Goal: Ask a question

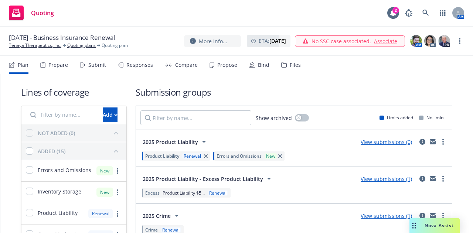
scroll to position [111, 0]
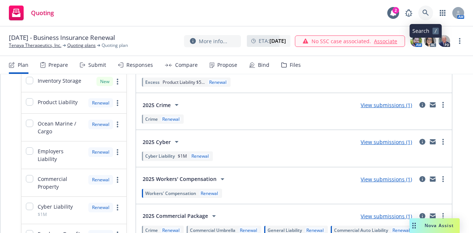
click at [425, 13] on icon at bounding box center [425, 13] width 6 height 6
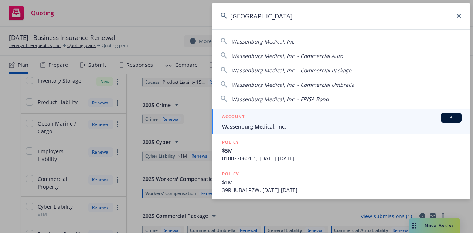
click at [306, 44] on div "Wassenburg Medical, Inc." at bounding box center [340, 41] width 241 height 9
type input "Wassenburg Medical, Inc."
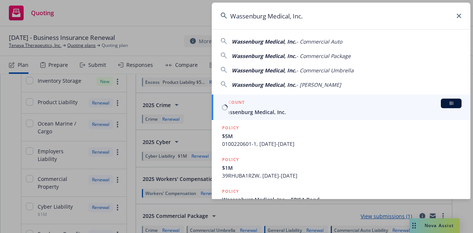
click at [272, 120] on link "ACCOUNT BI Wassenburg Medical, Inc." at bounding box center [341, 107] width 259 height 25
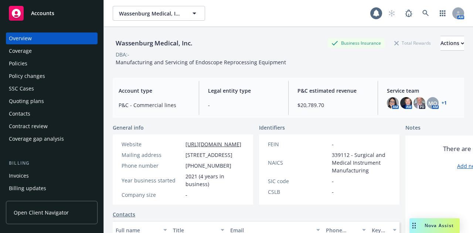
click at [29, 62] on div "Policies" at bounding box center [52, 64] width 86 height 12
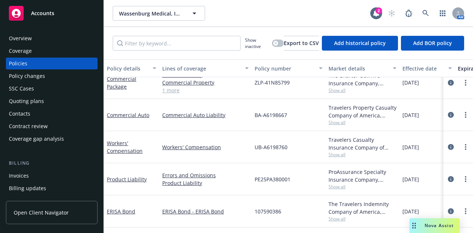
scroll to position [107, 0]
click at [424, 11] on icon at bounding box center [425, 13] width 6 height 6
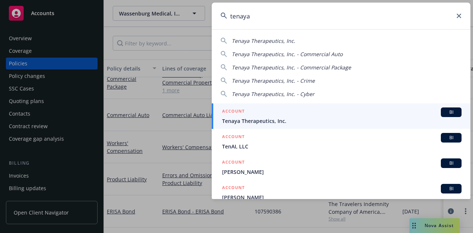
type input "tenaya"
click at [295, 119] on span "Tenaya Therapeutics, Inc." at bounding box center [341, 121] width 239 height 8
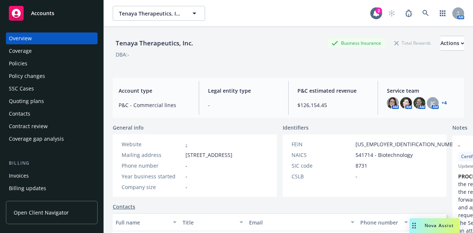
click at [42, 105] on div "Quoting plans" at bounding box center [26, 101] width 35 height 12
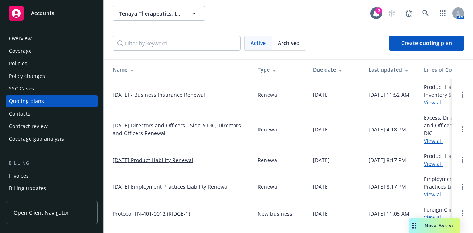
click at [176, 94] on link "[DATE] - Business Insurance Renewal" at bounding box center [159, 95] width 92 height 8
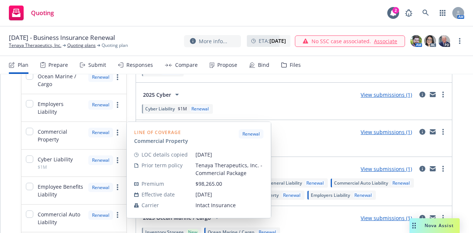
scroll to position [158, 0]
click at [117, 133] on link "more" at bounding box center [117, 132] width 9 height 9
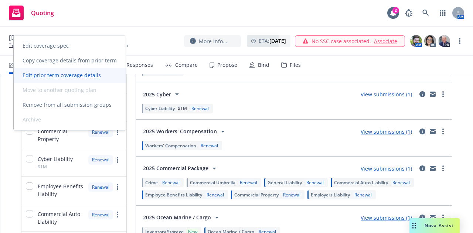
click at [74, 74] on span "Edit prior term coverage details" at bounding box center [62, 75] width 96 height 7
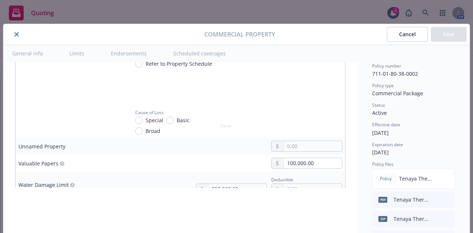
scroll to position [2273, 0]
click at [406, 34] on button "Cancel" at bounding box center [407, 34] width 41 height 15
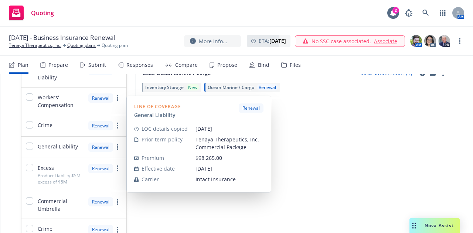
scroll to position [343, 0]
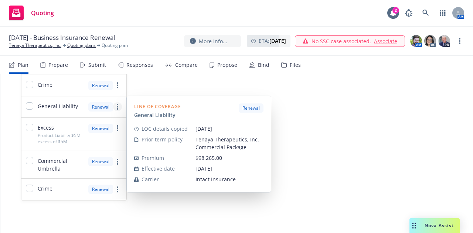
click at [117, 105] on icon "more" at bounding box center [117, 107] width 1 height 6
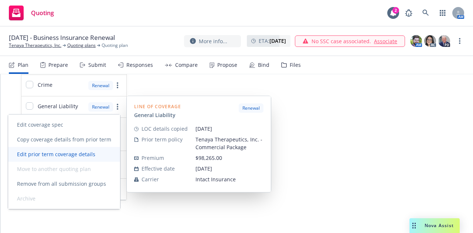
click at [73, 157] on span "Edit prior term coverage details" at bounding box center [56, 154] width 96 height 7
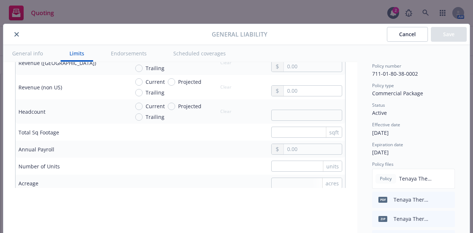
scroll to position [483, 0]
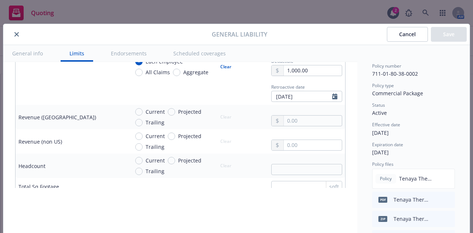
click at [14, 35] on icon "close" at bounding box center [16, 34] width 4 height 4
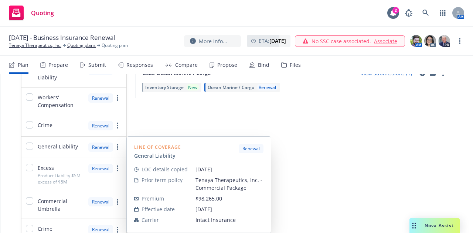
scroll to position [297, 0]
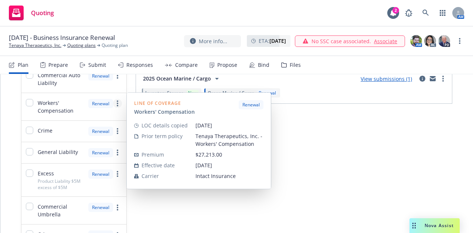
click at [118, 103] on link "more" at bounding box center [117, 103] width 9 height 9
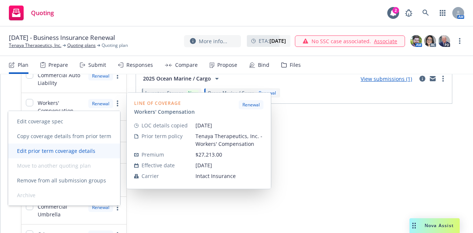
click at [86, 147] on link "Edit prior term coverage details" at bounding box center [64, 151] width 112 height 15
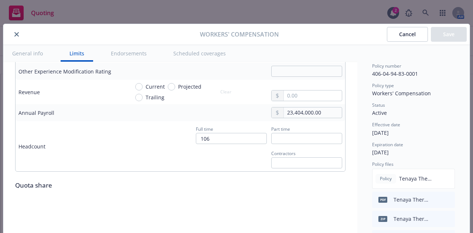
scroll to position [514, 0]
click at [14, 33] on icon "close" at bounding box center [16, 34] width 4 height 4
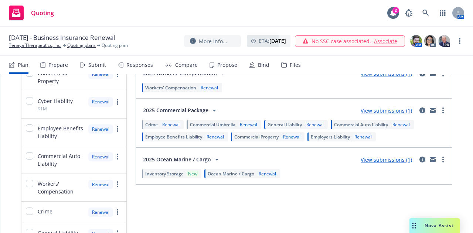
scroll to position [216, 0]
click at [390, 126] on span "Renewal" at bounding box center [399, 125] width 23 height 6
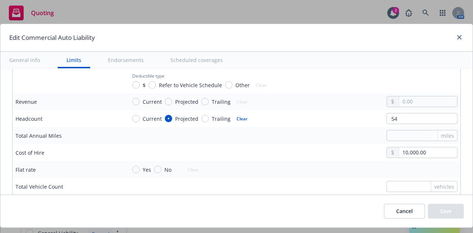
scroll to position [915, 0]
click at [410, 151] on input "10,000.00" at bounding box center [428, 152] width 58 height 10
type input "20,000.00"
click at [429, 209] on button "Save" at bounding box center [446, 211] width 36 height 15
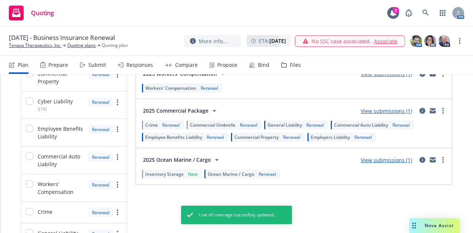
click at [345, 122] on span "Commercial Auto Liability" at bounding box center [361, 125] width 54 height 6
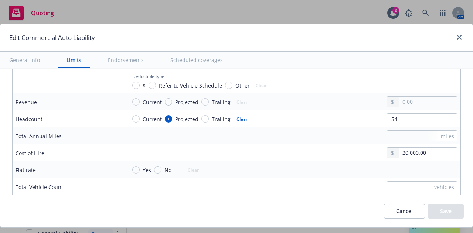
scroll to position [915, 0]
click at [384, 215] on button "Cancel" at bounding box center [404, 211] width 41 height 15
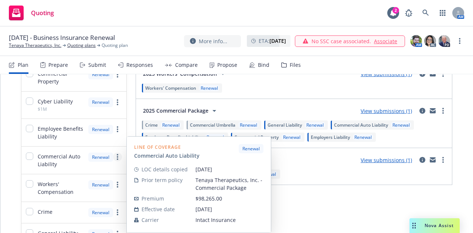
click at [117, 158] on icon "more" at bounding box center [117, 157] width 1 height 6
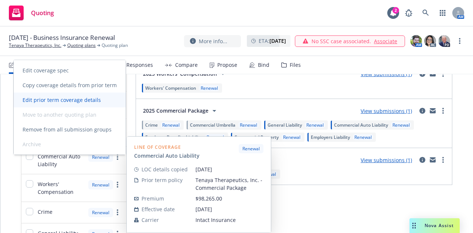
click at [75, 100] on span "Edit prior term coverage details" at bounding box center [62, 99] width 96 height 7
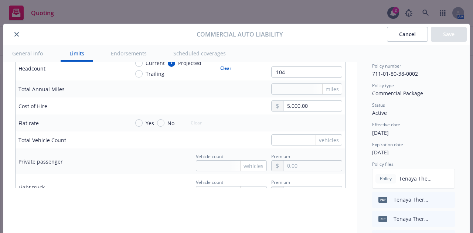
scroll to position [1169, 0]
click at [292, 107] on input "5,000.00" at bounding box center [313, 105] width 58 height 10
type input "20,000.00"
click at [457, 36] on button "Save" at bounding box center [449, 34] width 36 height 15
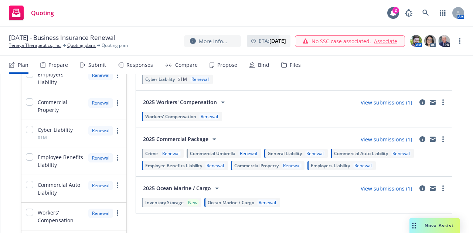
scroll to position [188, 0]
click at [227, 154] on span "Commercial Umbrella" at bounding box center [212, 153] width 45 height 6
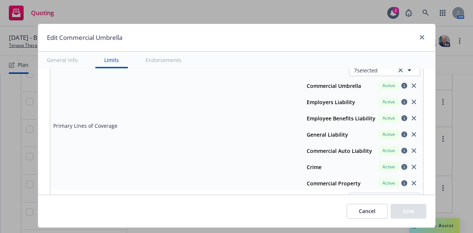
scroll to position [3, 0]
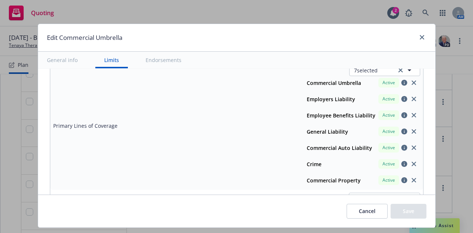
click at [130, 112] on td "Primary Lines of Coverage" at bounding box center [105, 125] width 111 height 129
click at [353, 212] on button "Cancel" at bounding box center [366, 211] width 41 height 15
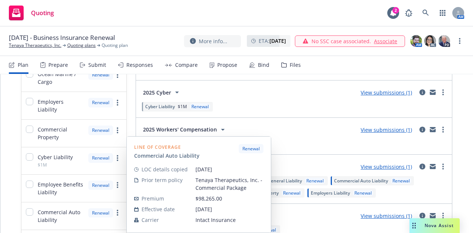
scroll to position [156, 0]
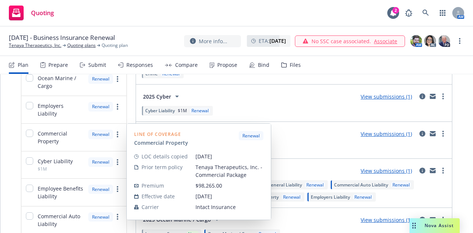
click at [116, 140] on div "Renewal" at bounding box center [105, 138] width 34 height 16
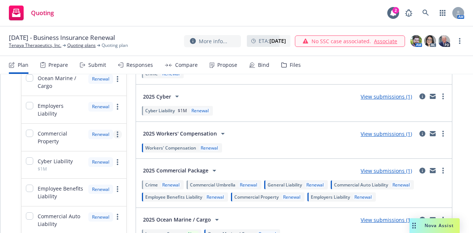
click at [117, 134] on circle "more" at bounding box center [117, 134] width 1 height 1
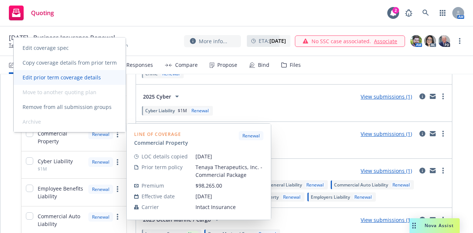
click at [85, 75] on span "Edit prior term coverage details" at bounding box center [62, 77] width 96 height 7
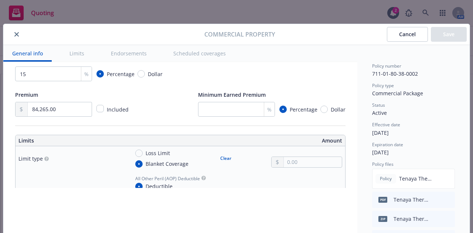
scroll to position [140, 0]
click at [37, 110] on input "84,265.00" at bounding box center [60, 109] width 64 height 14
click at [14, 34] on icon "close" at bounding box center [16, 34] width 4 height 4
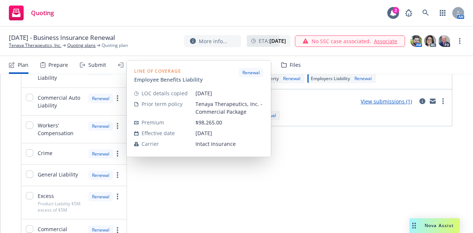
scroll to position [275, 0]
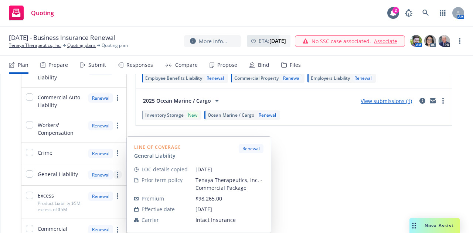
click at [117, 174] on icon "more" at bounding box center [117, 175] width 1 height 6
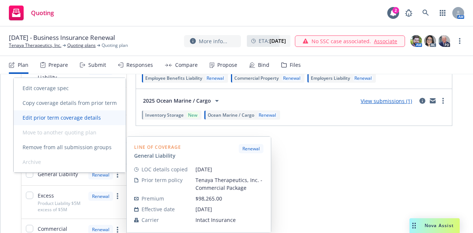
click at [75, 112] on link "Edit prior term coverage details" at bounding box center [70, 117] width 112 height 15
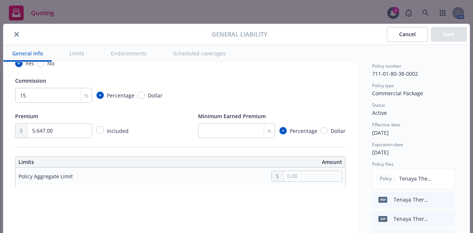
scroll to position [119, 0]
click at [37, 131] on input "5,647.00" at bounding box center [60, 130] width 64 height 14
click at [14, 33] on icon "close" at bounding box center [16, 34] width 4 height 4
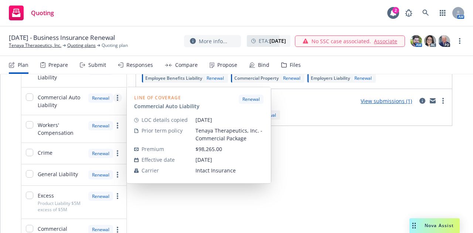
click at [117, 96] on icon "more" at bounding box center [117, 98] width 1 height 6
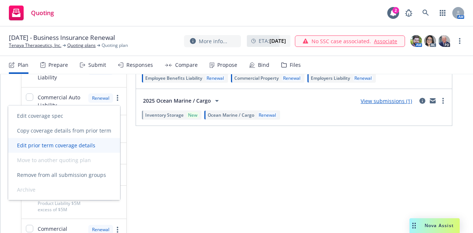
click at [64, 147] on span "Edit prior term coverage details" at bounding box center [56, 145] width 96 height 7
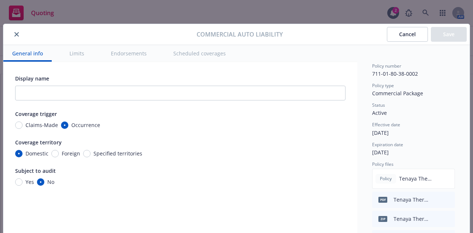
scroll to position [22, 0]
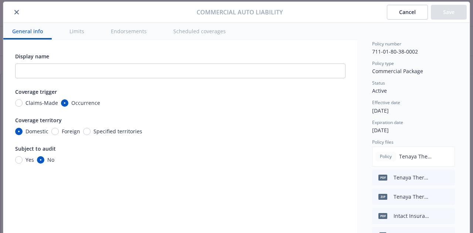
type input "20,000.00"
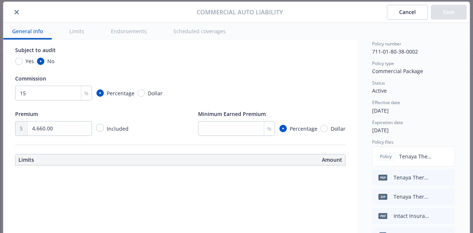
scroll to position [99, 0]
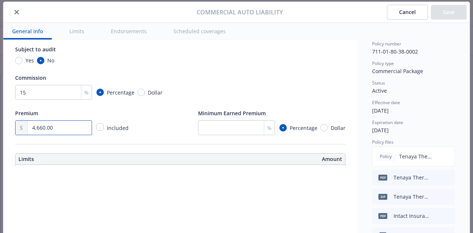
click at [41, 124] on input "4,660.00" at bounding box center [60, 128] width 64 height 14
click at [14, 13] on icon "close" at bounding box center [16, 12] width 4 height 4
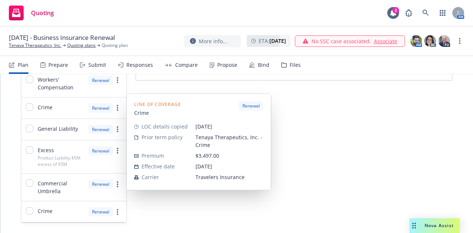
scroll to position [327, 0]
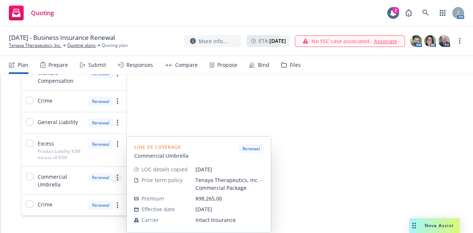
click at [117, 177] on icon "more" at bounding box center [117, 178] width 1 height 6
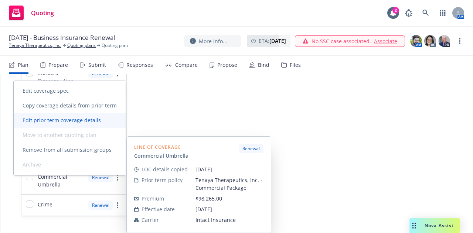
click at [68, 123] on span "Edit prior term coverage details" at bounding box center [62, 120] width 96 height 7
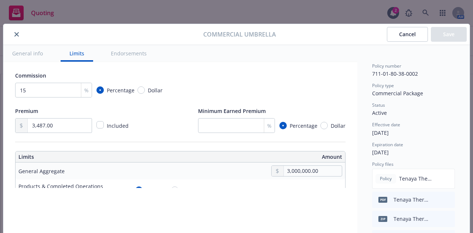
scroll to position [124, 0]
click at [16, 35] on button "close" at bounding box center [16, 34] width 9 height 9
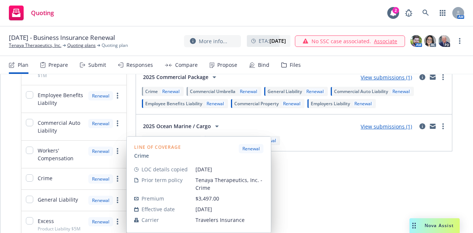
scroll to position [245, 0]
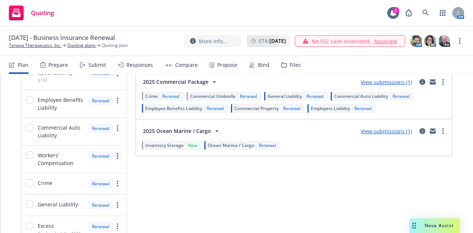
click at [118, 155] on link "more" at bounding box center [117, 155] width 9 height 9
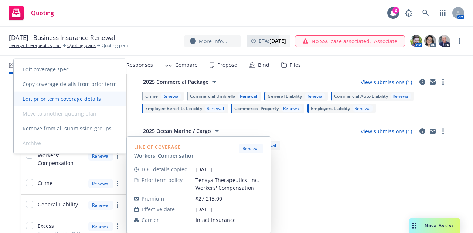
click at [78, 102] on link "Edit prior term coverage details" at bounding box center [70, 99] width 112 height 15
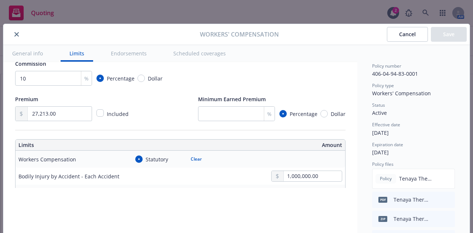
scroll to position [134, 0]
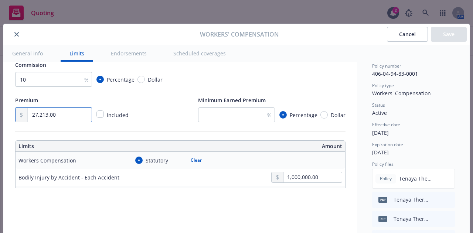
click at [41, 116] on input "27,213.00" at bounding box center [60, 115] width 64 height 14
click at [15, 36] on icon "close" at bounding box center [16, 34] width 4 height 4
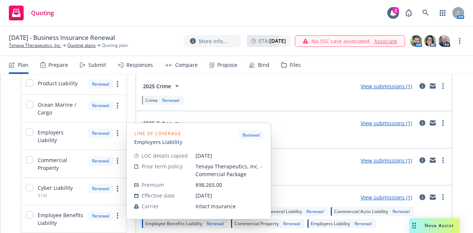
scroll to position [129, 0]
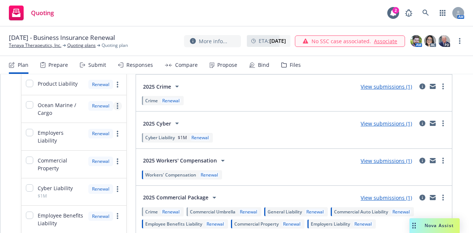
click at [114, 106] on link "more" at bounding box center [117, 106] width 9 height 9
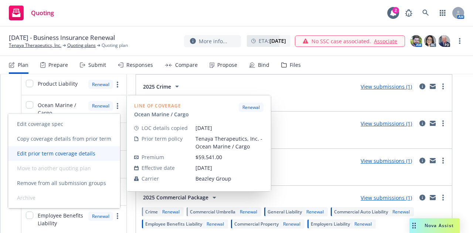
click at [51, 156] on span "Edit prior term coverage details" at bounding box center [56, 153] width 96 height 7
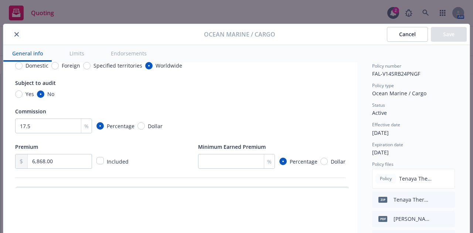
scroll to position [98, 0]
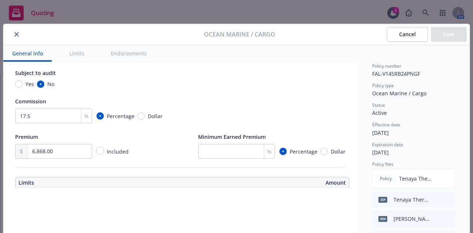
click at [15, 35] on icon "close" at bounding box center [16, 34] width 4 height 4
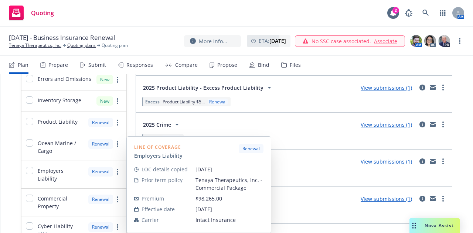
scroll to position [87, 0]
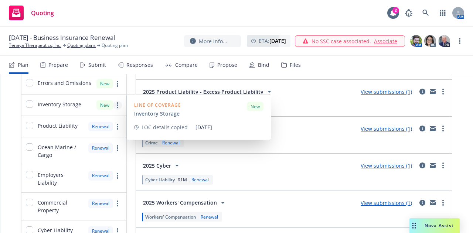
click at [117, 107] on circle "more" at bounding box center [117, 107] width 1 height 1
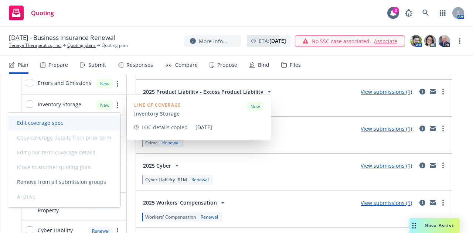
click at [64, 124] on span "Edit coverage spec" at bounding box center [40, 122] width 64 height 7
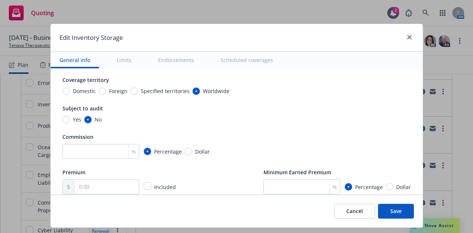
scroll to position [104, 0]
click at [405, 40] on link "close" at bounding box center [409, 37] width 9 height 9
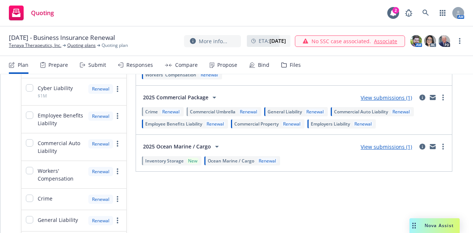
scroll to position [230, 0]
click at [175, 157] on div "Inventory Storage New" at bounding box center [171, 160] width 59 height 9
click at [171, 163] on span "Inventory Storage" at bounding box center [164, 160] width 38 height 6
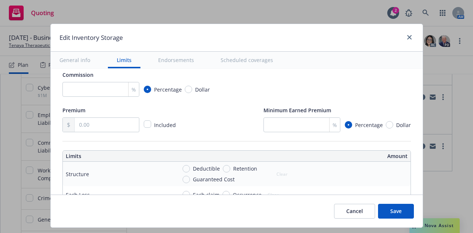
scroll to position [127, 0]
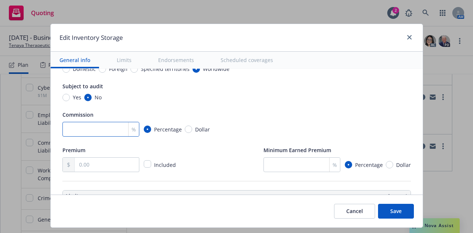
click at [100, 134] on input "number" at bounding box center [100, 129] width 77 height 15
type input "17.5"
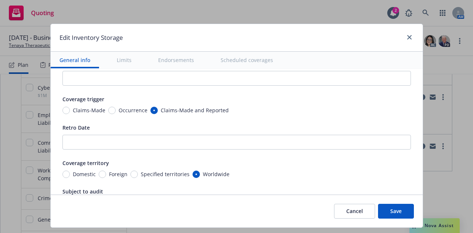
scroll to position [0, 0]
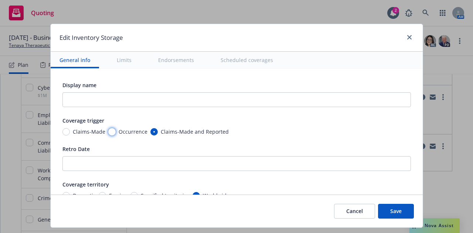
click at [108, 131] on input "Occurrence" at bounding box center [111, 131] width 7 height 7
radio input "true"
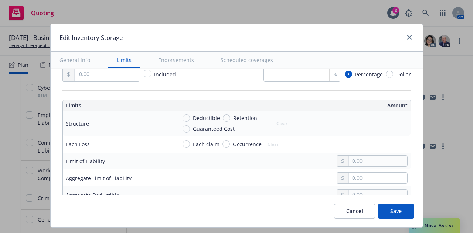
scroll to position [136, 0]
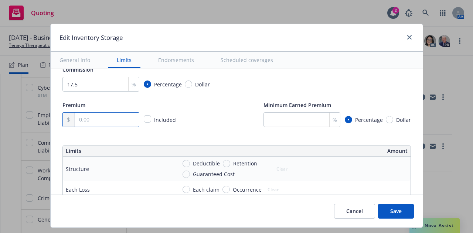
click at [84, 121] on input "text" at bounding box center [107, 120] width 64 height 14
paste input "52,673.00"
type input "52,673.00"
click at [393, 212] on button "Save" at bounding box center [396, 211] width 36 height 15
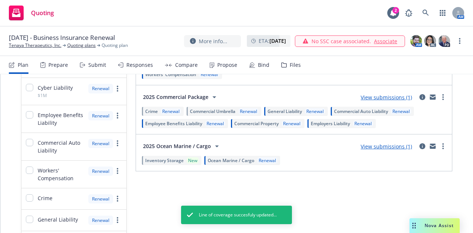
click at [170, 159] on span "Inventory Storage" at bounding box center [164, 160] width 38 height 6
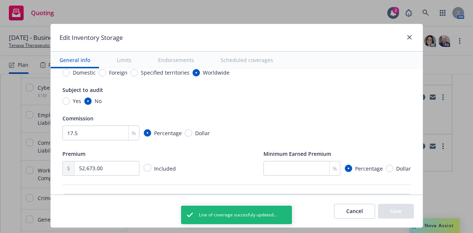
scroll to position [90, 0]
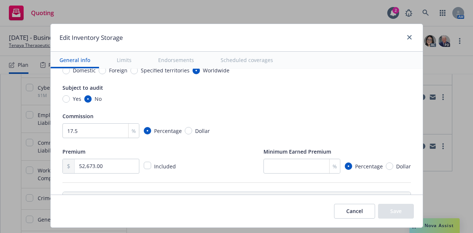
click at [356, 209] on button "Cancel" at bounding box center [354, 211] width 41 height 15
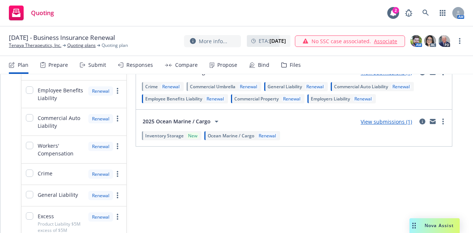
scroll to position [255, 0]
click at [173, 134] on span "Inventory Storage" at bounding box center [164, 135] width 38 height 6
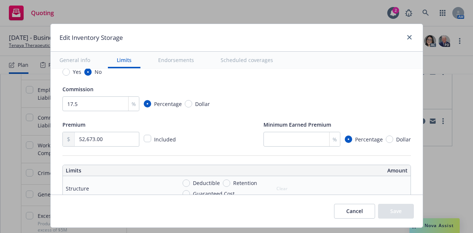
scroll to position [117, 0]
click at [409, 36] on icon "close" at bounding box center [409, 37] width 4 height 4
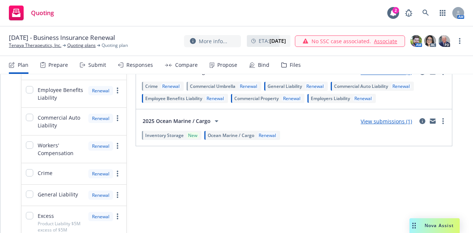
click at [182, 139] on div "Inventory Storage New" at bounding box center [171, 135] width 59 height 9
click at [174, 137] on span "Inventory Storage" at bounding box center [164, 135] width 38 height 6
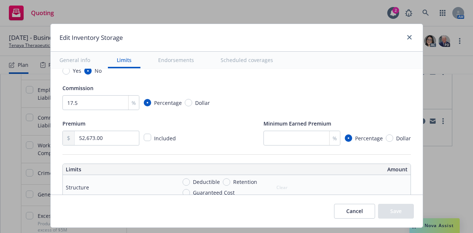
scroll to position [118, 0]
click at [118, 8] on div "Edit Inventory Storage General info Limits Endorsements Scheduled coverages Dis…" at bounding box center [236, 116] width 473 height 233
click at [408, 37] on icon "close" at bounding box center [409, 37] width 4 height 4
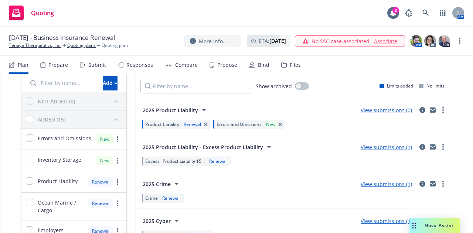
scroll to position [31, 0]
click at [184, 128] on div "Product Liability Renewal" at bounding box center [176, 124] width 68 height 9
click at [187, 124] on div "Renewal" at bounding box center [192, 125] width 20 height 6
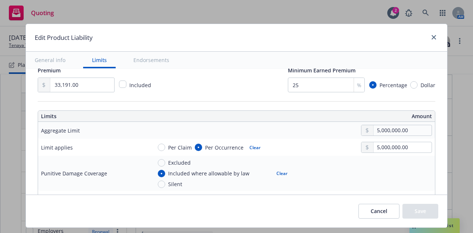
scroll to position [207, 0]
click at [89, 16] on div "Edit Product Liability General info Limits Endorsements Display name Coverage t…" at bounding box center [236, 116] width 473 height 233
click at [431, 36] on icon "close" at bounding box center [433, 37] width 4 height 4
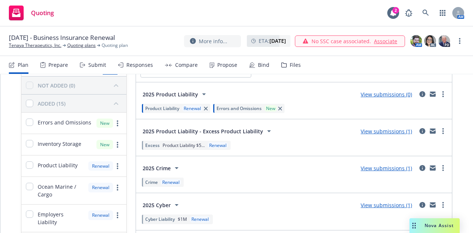
scroll to position [48, 0]
click at [184, 150] on div "Excess Product Liability $5... Renewal" at bounding box center [186, 145] width 92 height 12
click at [186, 146] on span "Product Liability $5..." at bounding box center [183, 145] width 42 height 6
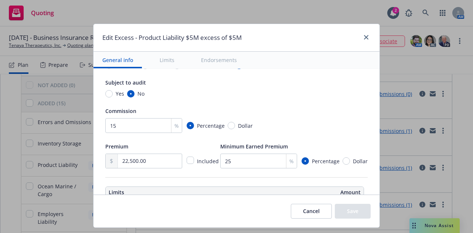
scroll to position [131, 0]
click at [364, 37] on icon "close" at bounding box center [366, 37] width 4 height 4
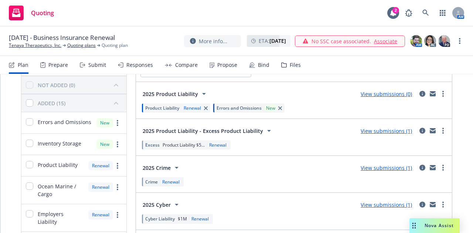
scroll to position [115, 0]
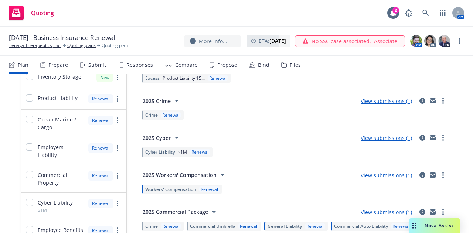
click at [168, 152] on span "Cyber Liability" at bounding box center [160, 152] width 30 height 6
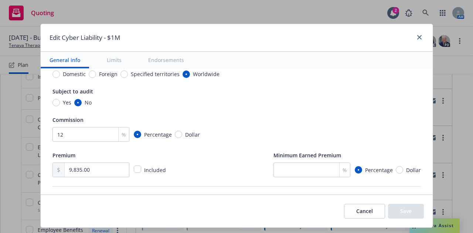
scroll to position [123, 0]
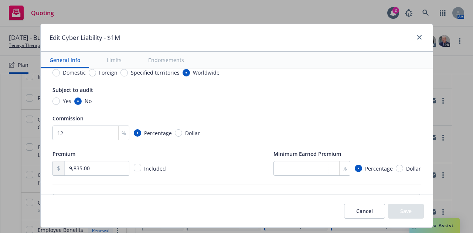
click at [178, 38] on div "Edit Cyber Liability - $1M" at bounding box center [237, 38] width 392 height 28
click at [415, 37] on link "close" at bounding box center [419, 37] width 9 height 9
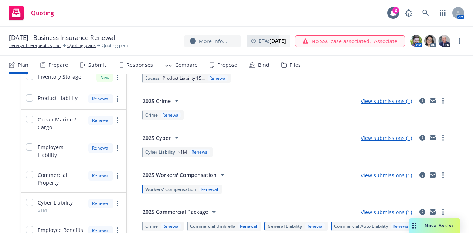
scroll to position [133, 0]
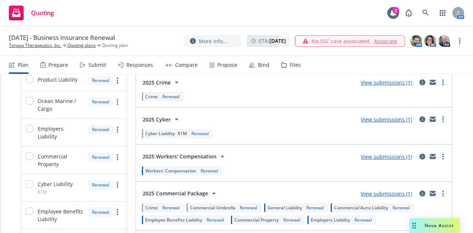
click at [168, 95] on div "Renewal" at bounding box center [171, 96] width 20 height 6
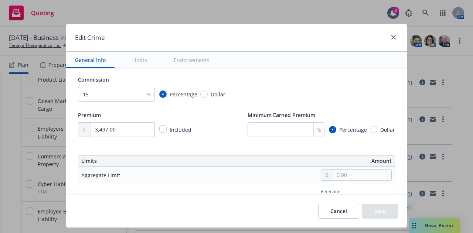
scroll to position [127, 0]
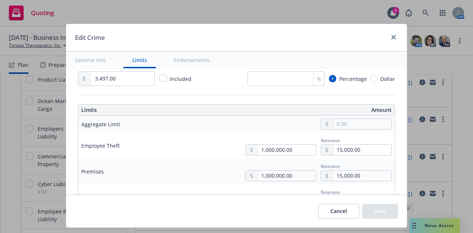
type textarea "x"
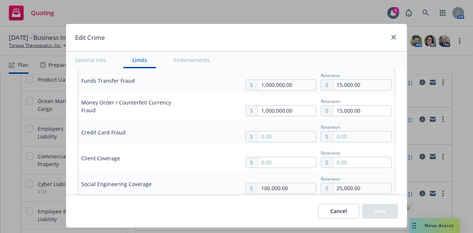
scroll to position [372, 0]
click at [389, 39] on link "close" at bounding box center [393, 37] width 9 height 9
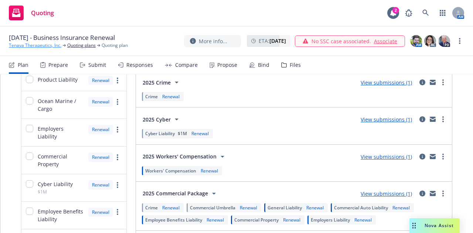
click at [48, 44] on link "Tenaya Therapeutics, Inc." at bounding box center [35, 45] width 52 height 7
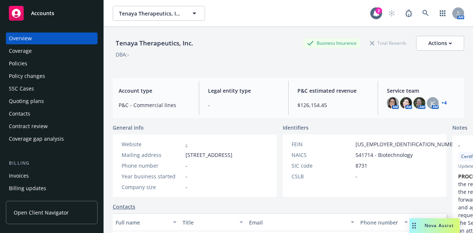
click at [23, 62] on div "Policies" at bounding box center [18, 64] width 18 height 12
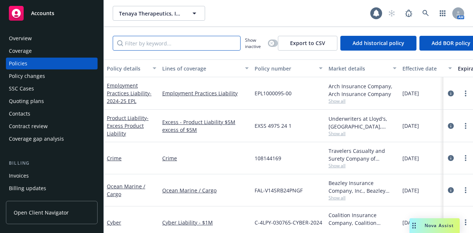
click at [144, 47] on input "Filter by keyword..." at bounding box center [177, 43] width 128 height 15
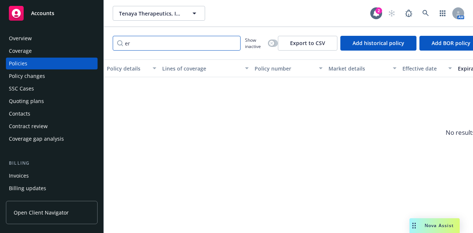
type input "e"
type input "b"
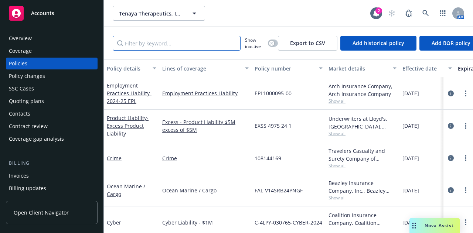
click at [144, 47] on input "Filter by keyword..." at bounding box center [177, 43] width 128 height 15
click at [23, 106] on div "Quoting plans" at bounding box center [26, 101] width 35 height 12
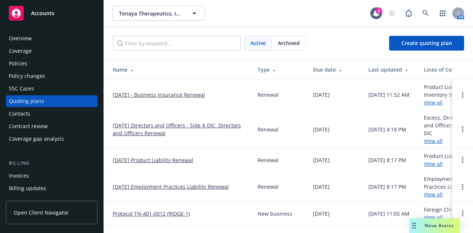
click at [437, 224] on span "Nova Assist" at bounding box center [438, 225] width 29 height 6
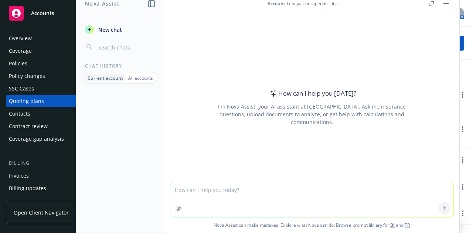
click at [283, 191] on textarea at bounding box center [311, 200] width 283 height 34
paste textarea "Intact/Atlantic Specialty Ins. Co"
type textarea "what's the am best rating? Intact/Atlantic Specialty Ins. Co"
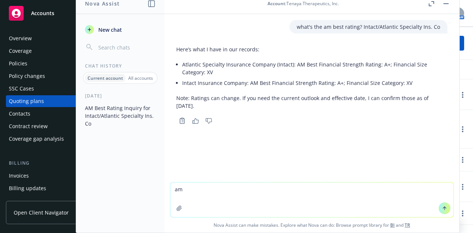
type textarea "a"
paste textarea "ntact/Homeland Ins. Co. of [GEOGRAPHIC_DATA]"
type textarea "whats the am best rating for ntact/Homeland Ins. Co. of [GEOGRAPHIC_DATA]"
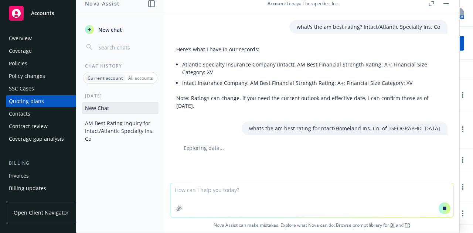
click at [223, 189] on textarea at bounding box center [311, 200] width 283 height 34
paste textarea "NorthStar Lifescience Company"
click at [299, 190] on textarea "whats the am best rating for NorthStar Lifescience Company" at bounding box center [311, 199] width 283 height 35
type textarea "whats the am best rating for NorthStar Lifescience Company"
click at [178, 164] on div "what's the am best rating? Intact/Atlantic Specialty Ins. Co Here’s what I have…" at bounding box center [311, 98] width 295 height 168
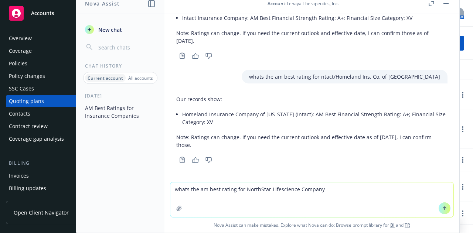
scroll to position [66, 0]
click at [444, 208] on icon at bounding box center [444, 208] width 0 height 3
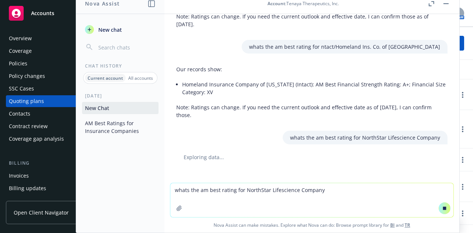
scroll to position [89, 0]
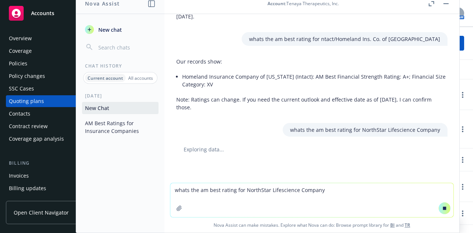
click at [210, 194] on textarea "whats the am best rating for NorthStar Lifescience Company" at bounding box center [311, 200] width 283 height 34
paste textarea "Arch Specialty Ins. Co."
paste textarea "[PERSON_NAME] Insurance Company, Inc."
paste textarea "Travelers Casualty & Surety Co. of [GEOGRAPHIC_DATA]"
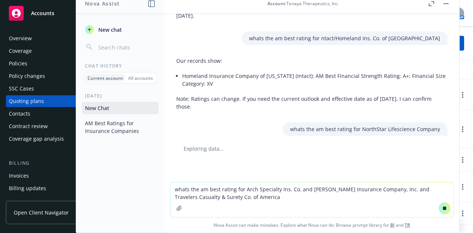
type textarea "whats the am best rating for Arch Specialty Ins. Co. and [PERSON_NAME] Insuranc…"
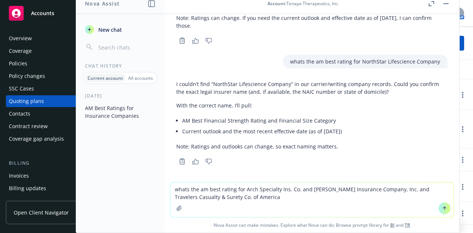
scroll to position [186, 0]
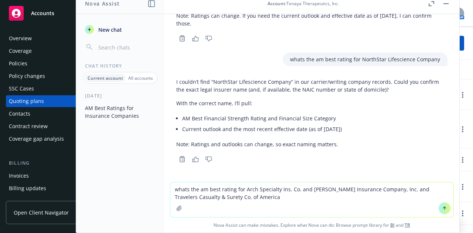
click at [79, 55] on div "New chat Chat History Current account All accounts [DATE] AM Best Ratings for I…" at bounding box center [120, 125] width 88 height 216
click at [444, 210] on icon at bounding box center [444, 208] width 5 height 5
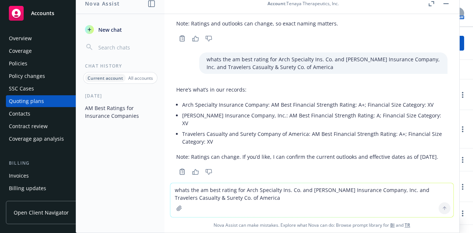
scroll to position [319, 0]
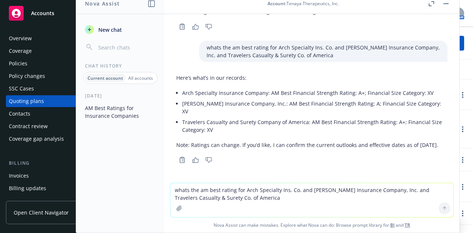
click at [212, 185] on textarea "whats the am best rating for Arch Specialty Ins. Co. and [PERSON_NAME] Insuranc…" at bounding box center [311, 200] width 283 height 34
type textarea "is there a different between named insured and first named insured when there's…"
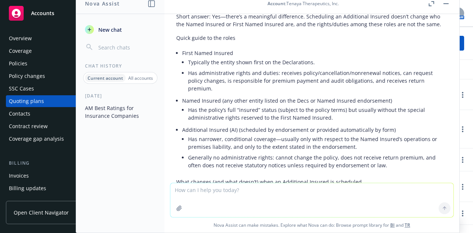
scroll to position [513, 0]
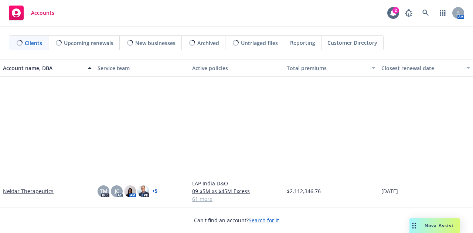
scroll to position [705, 0]
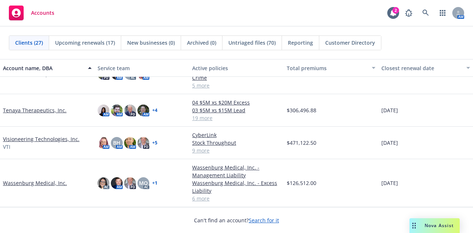
click at [50, 110] on link "Tenaya Therapeutics, Inc." at bounding box center [35, 110] width 64 height 8
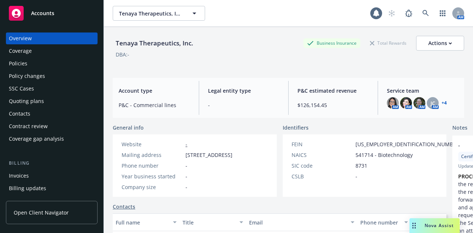
click at [40, 65] on div "Policies" at bounding box center [52, 64] width 86 height 12
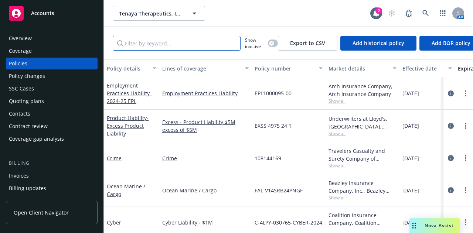
click at [146, 47] on input "Filter by keyword..." at bounding box center [177, 43] width 128 height 15
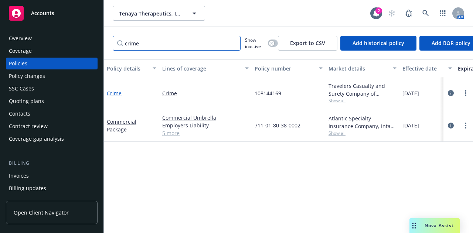
type input "crime"
click at [117, 96] on link "Crime" at bounding box center [114, 93] width 15 height 7
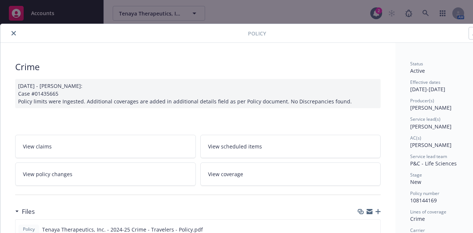
click at [14, 35] on icon "close" at bounding box center [13, 33] width 4 height 4
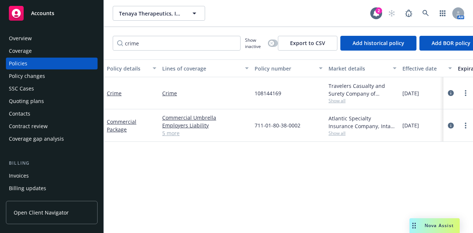
click at [32, 97] on div "Quoting plans" at bounding box center [26, 101] width 35 height 12
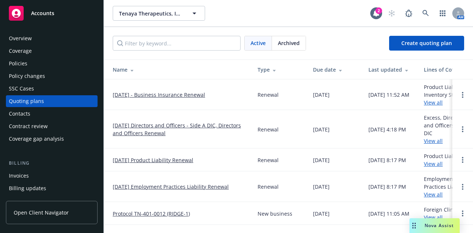
click at [172, 93] on link "[DATE] - Business Insurance Renewal" at bounding box center [159, 95] width 92 height 8
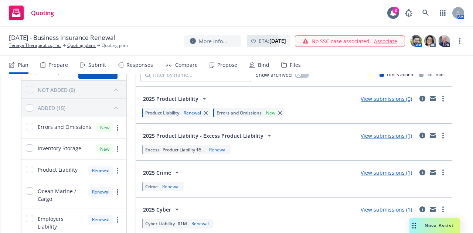
scroll to position [43, 0]
click at [178, 147] on div "Excess Product Liability $5... Renewal" at bounding box center [186, 149] width 89 height 9
click at [182, 154] on div "Excess Product Liability $5... Renewal" at bounding box center [186, 149] width 89 height 9
click at [175, 150] on span "Product Liability $5..." at bounding box center [183, 150] width 42 height 6
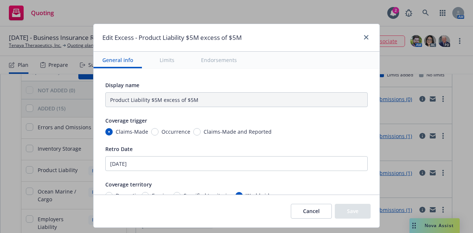
type textarea "x"
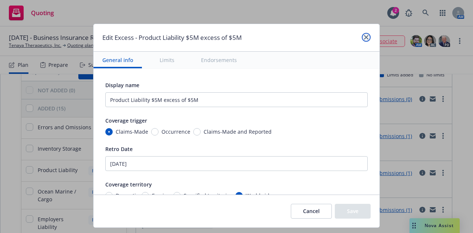
click at [368, 37] on link "close" at bounding box center [366, 37] width 9 height 9
